Goal: Complete application form: Complete application form

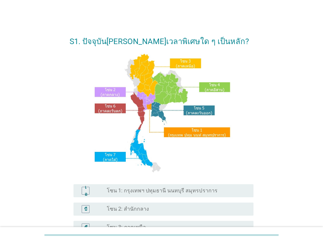
scroll to position [148, 0]
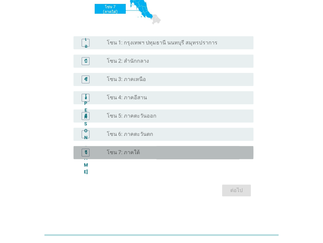
click at [126, 154] on font "โซน 7: ภาคใต้" at bounding box center [123, 152] width 33 height 6
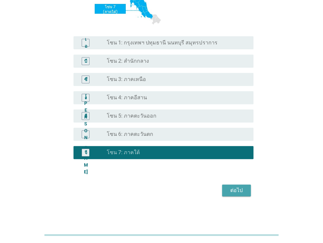
click at [234, 188] on font "ต่อไป" at bounding box center [236, 190] width 12 height 6
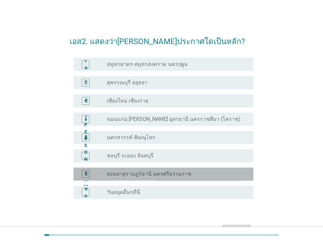
click at [144, 171] on font "สงขลาสุราษฎร์ธานี นครศรีธรรมราช" at bounding box center [149, 174] width 84 height 6
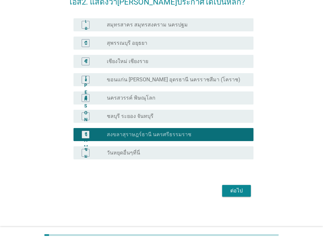
scroll to position [40, 0]
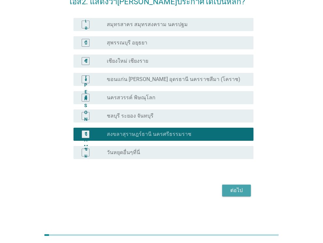
click at [241, 188] on font "ต่อไป" at bounding box center [236, 190] width 12 height 6
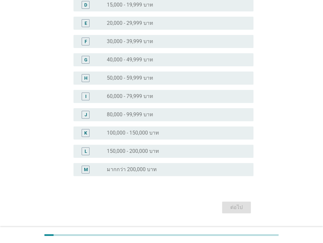
scroll to position [137, 0]
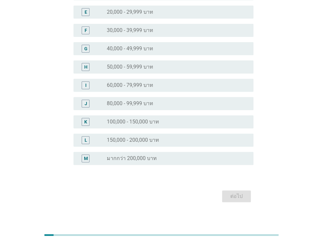
click at [130, 104] on label "80,000 - 99,999 บาท" at bounding box center [130, 103] width 46 height 7
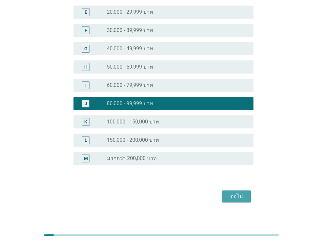
click at [228, 194] on div "ต่อไป" at bounding box center [236, 196] width 18 height 8
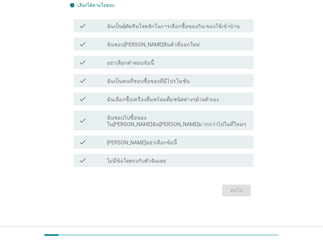
scroll to position [0, 0]
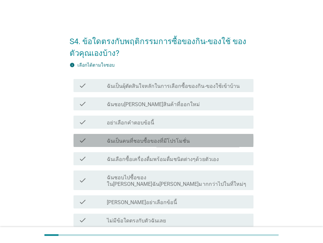
click at [158, 141] on label "ฉันเป็นคนที่ชอบซื้อของที่มีโปรโมชั่น" at bounding box center [148, 141] width 83 height 7
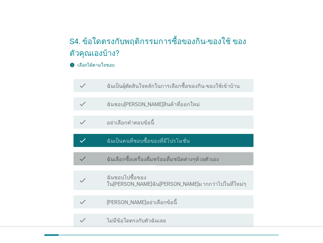
click at [154, 160] on label "ฉันเลือกซื้อเครื่องดื่มพร้อมดื่มชนิดต่างๆด้วยตัวเอง" at bounding box center [163, 159] width 112 height 7
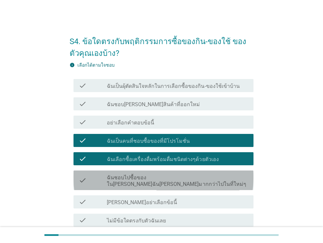
click at [152, 178] on label "ฉันชอบไปซื้อของใน[PERSON_NAME]ฉัน[PERSON_NAME]มากกว่าไปในที่ใหม่ๆ" at bounding box center [177, 180] width 141 height 13
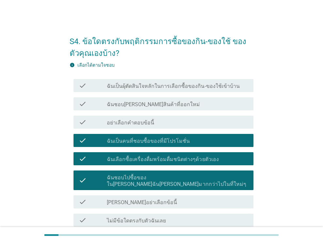
click at [172, 84] on label "ฉันเป็นผุ้ตัดสินใจหลักในการเลือกซื้อของกิน-ของใช้เข้าบ้าน" at bounding box center [173, 86] width 132 height 7
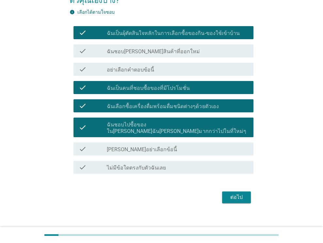
scroll to position [53, 0]
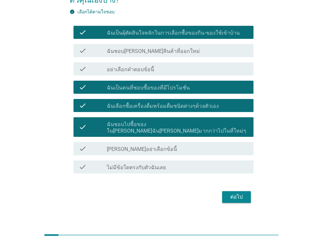
click at [237, 193] on div "ต่อไป" at bounding box center [236, 197] width 18 height 8
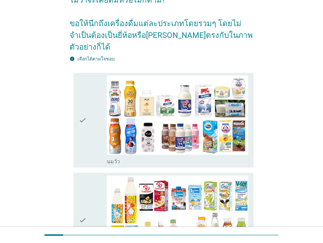
scroll to position [0, 0]
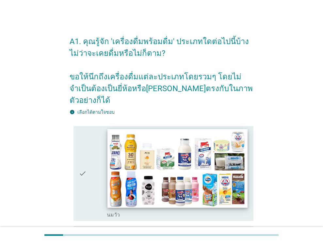
click at [197, 152] on img at bounding box center [178, 168] width 140 height 79
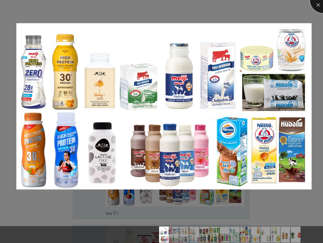
click at [317, 5] on div at bounding box center [323, 0] width 26 height 26
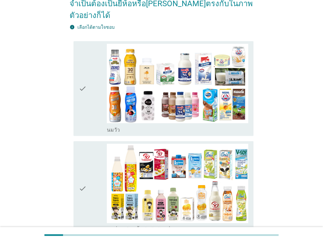
scroll to position [98, 0]
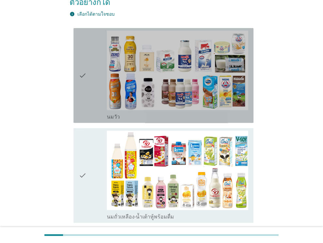
click at [83, 63] on icon "check" at bounding box center [83, 75] width 8 height 89
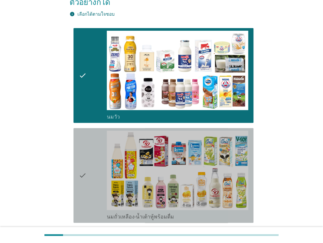
click at [84, 161] on icon "check" at bounding box center [83, 174] width 8 height 89
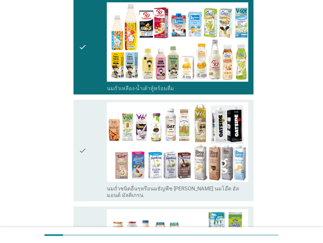
scroll to position [261, 0]
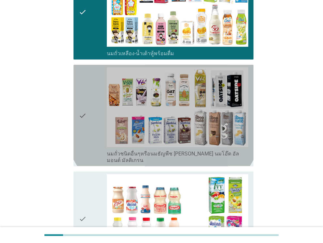
click at [83, 99] on icon "check" at bounding box center [83, 115] width 8 height 96
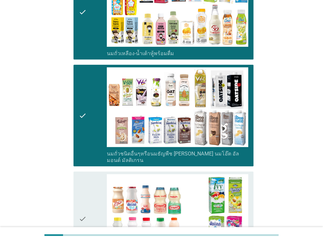
click at [81, 199] on icon "check" at bounding box center [83, 218] width 8 height 89
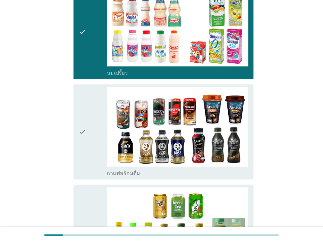
scroll to position [476, 0]
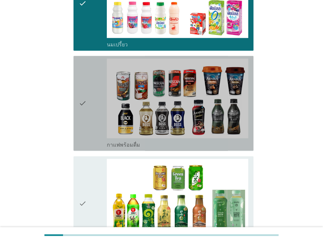
click at [80, 84] on icon "check" at bounding box center [83, 102] width 8 height 89
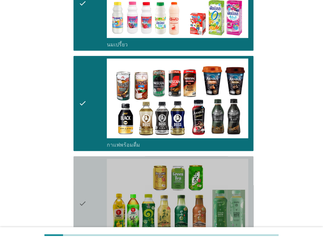
click at [81, 183] on icon "check" at bounding box center [83, 203] width 8 height 89
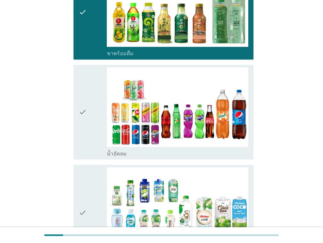
scroll to position [676, 0]
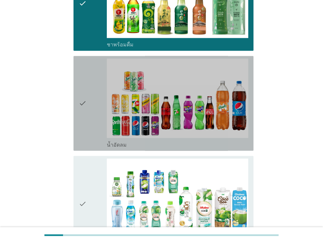
click at [85, 80] on icon "check" at bounding box center [83, 102] width 8 height 89
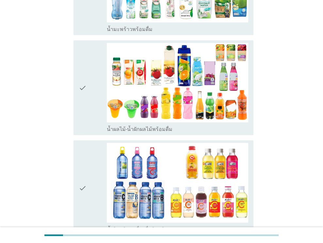
scroll to position [907, 0]
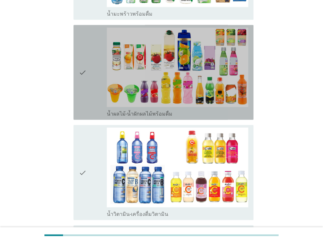
click at [82, 51] on icon "check" at bounding box center [83, 72] width 8 height 89
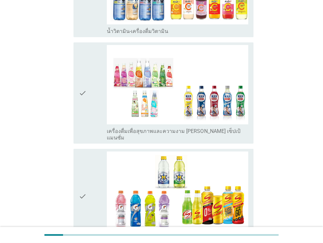
scroll to position [1094, 0]
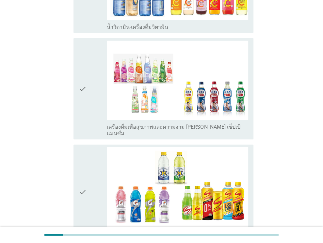
click at [80, 66] on icon "check" at bounding box center [83, 89] width 8 height 96
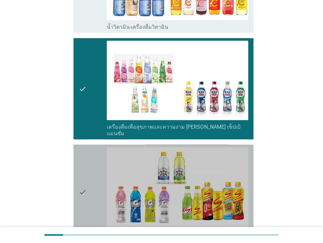
click at [79, 163] on icon "check" at bounding box center [83, 191] width 8 height 89
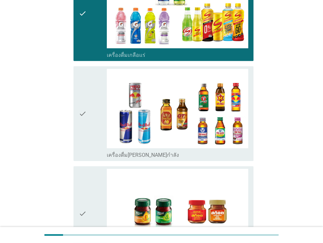
scroll to position [1305, 0]
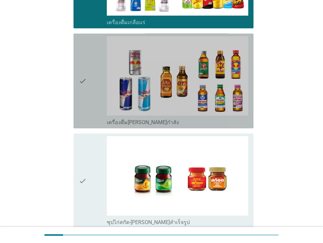
click at [80, 50] on icon "check" at bounding box center [83, 80] width 8 height 89
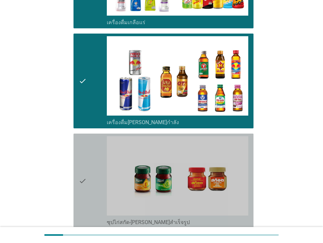
click at [85, 149] on icon "check" at bounding box center [83, 180] width 8 height 89
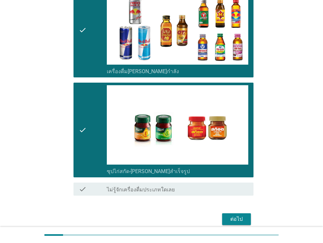
scroll to position [1357, 0]
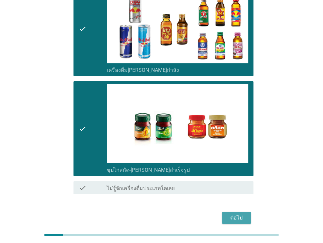
click at [235, 214] on div "ต่อไป" at bounding box center [236, 218] width 18 height 8
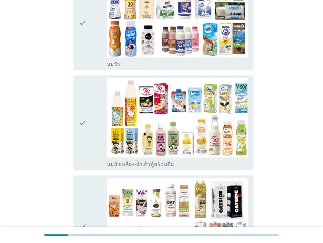
scroll to position [104, 0]
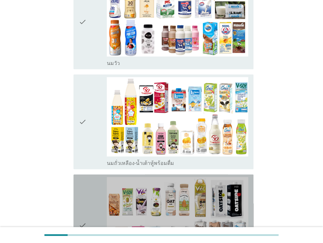
click at [79, 209] on icon "check" at bounding box center [83, 225] width 8 height 96
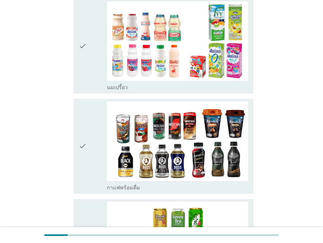
scroll to position [387, 0]
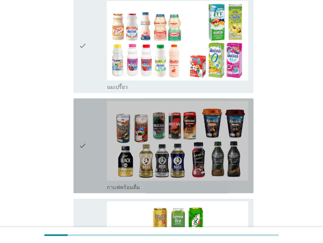
click at [80, 126] on icon "check" at bounding box center [83, 145] width 8 height 89
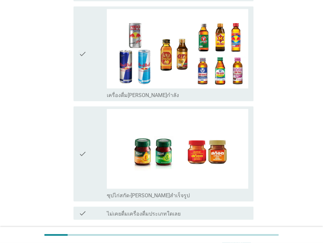
scroll to position [1110, 0]
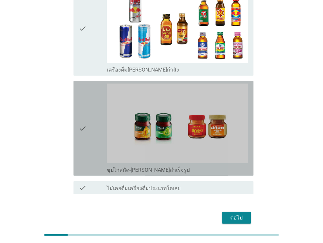
click at [81, 102] on icon "check" at bounding box center [83, 128] width 8 height 89
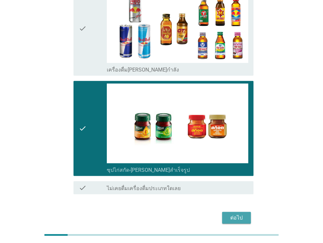
click at [234, 214] on div "ต่อไป" at bounding box center [236, 218] width 18 height 8
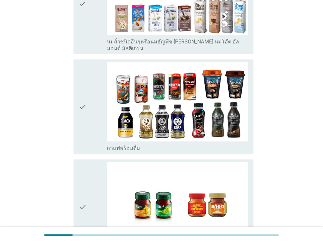
scroll to position [150, 0]
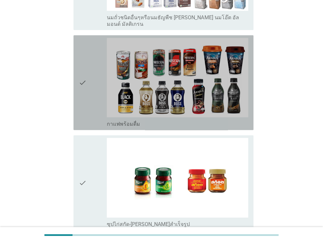
click at [84, 78] on icon "check" at bounding box center [83, 82] width 8 height 89
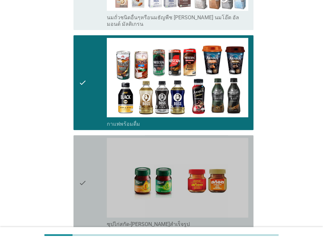
click at [82, 176] on icon "check" at bounding box center [83, 182] width 8 height 89
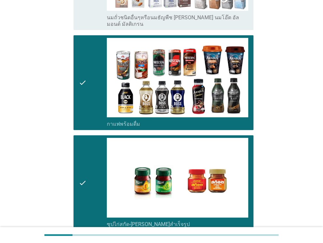
scroll to position [224, 0]
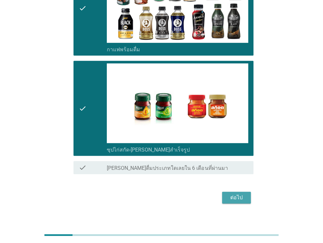
click at [234, 193] on div "ต่อไป" at bounding box center [236, 197] width 18 height 8
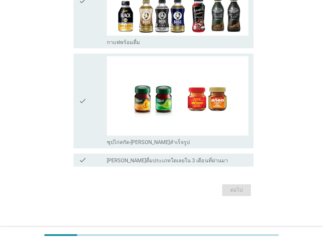
scroll to position [0, 0]
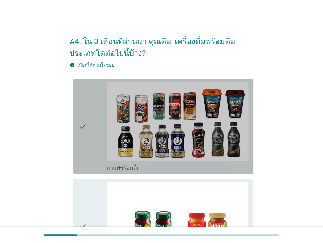
click at [85, 123] on icon "check" at bounding box center [83, 126] width 8 height 89
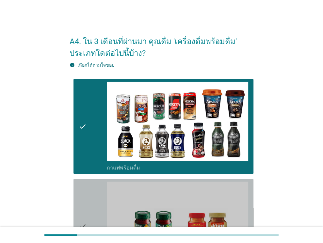
click at [80, 222] on icon "check" at bounding box center [83, 225] width 8 height 89
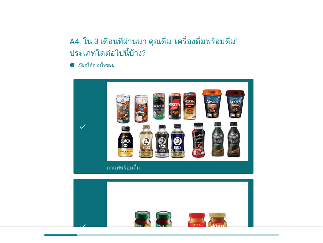
scroll to position [125, 0]
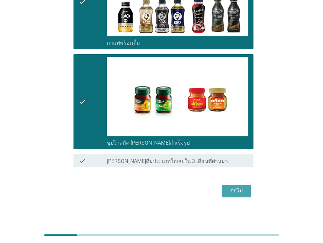
click at [231, 192] on div "ต่อไป" at bounding box center [236, 191] width 18 height 8
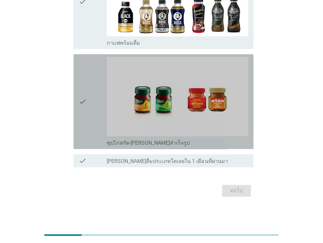
click at [81, 105] on icon "check" at bounding box center [83, 101] width 8 height 89
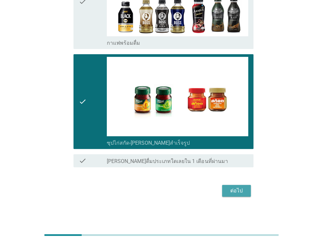
click at [245, 190] on div "ต่อไป" at bounding box center [236, 191] width 18 height 8
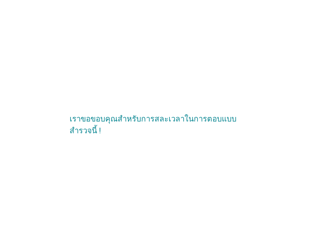
scroll to position [0, 0]
